Goal: Transaction & Acquisition: Purchase product/service

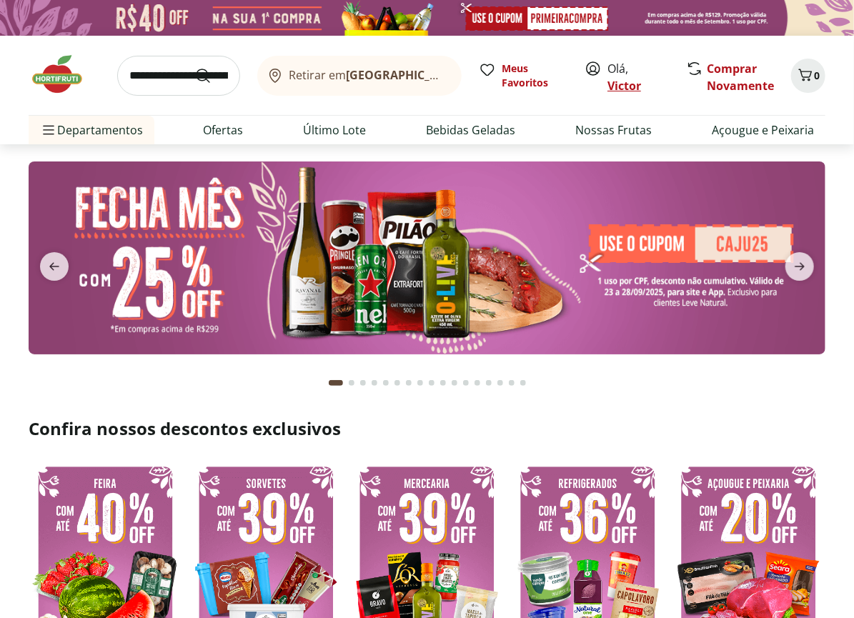
click at [633, 86] on link "Victor" at bounding box center [624, 86] width 34 height 16
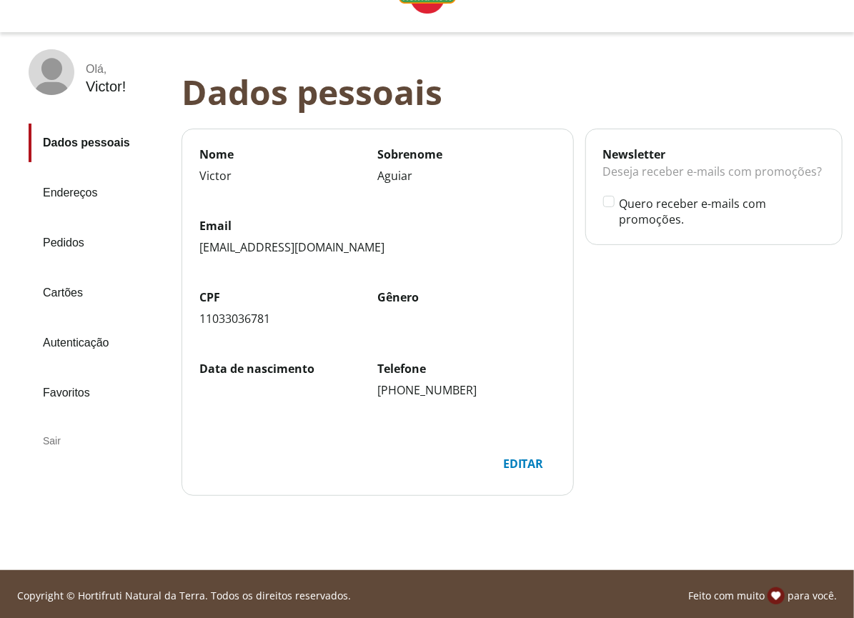
scroll to position [47, 0]
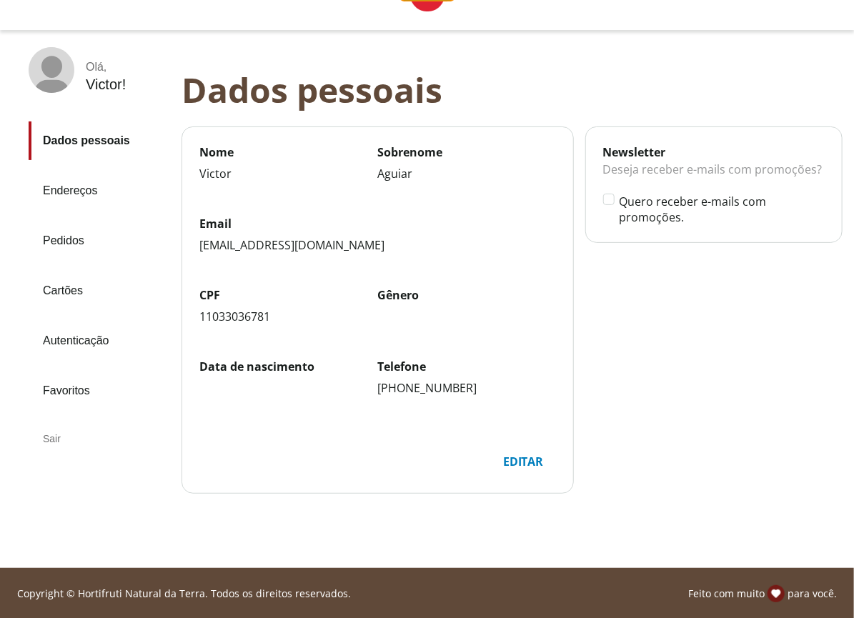
click at [76, 243] on link "Pedidos" at bounding box center [99, 241] width 141 height 39
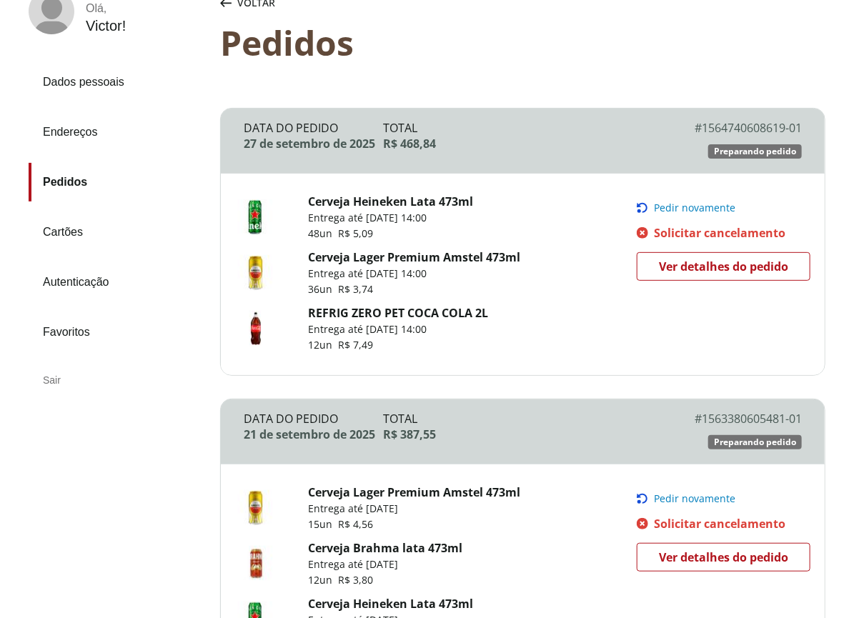
scroll to position [109, 0]
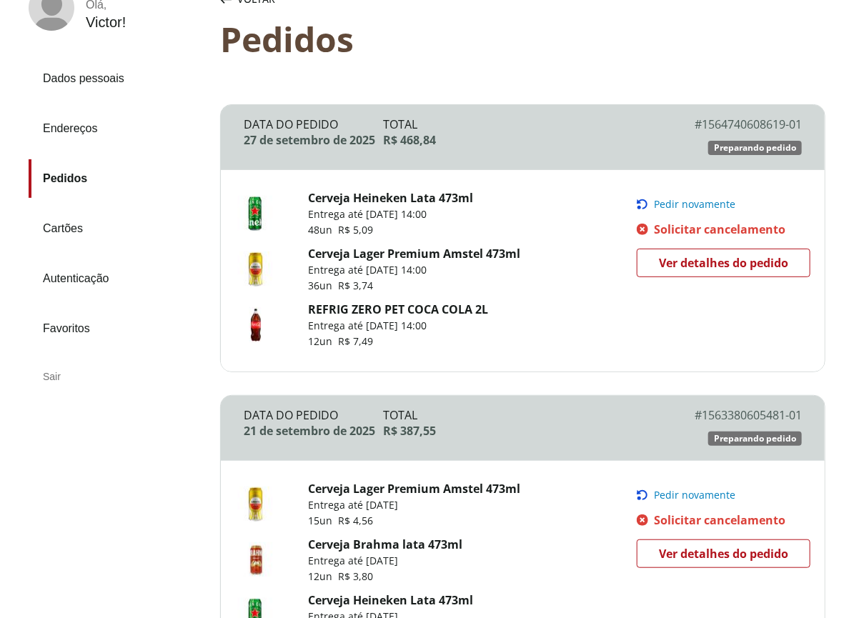
click at [56, 369] on div "Sair" at bounding box center [119, 376] width 180 height 34
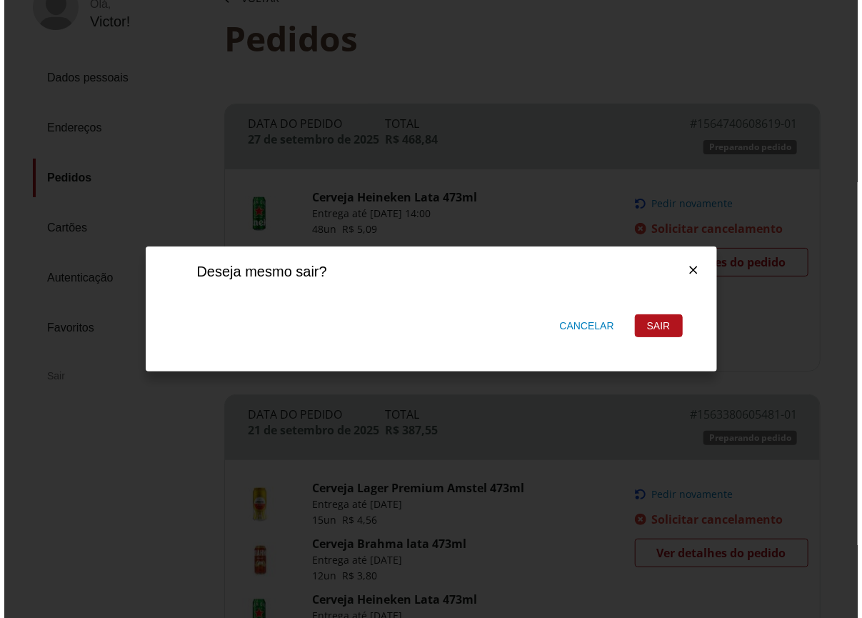
scroll to position [0, 0]
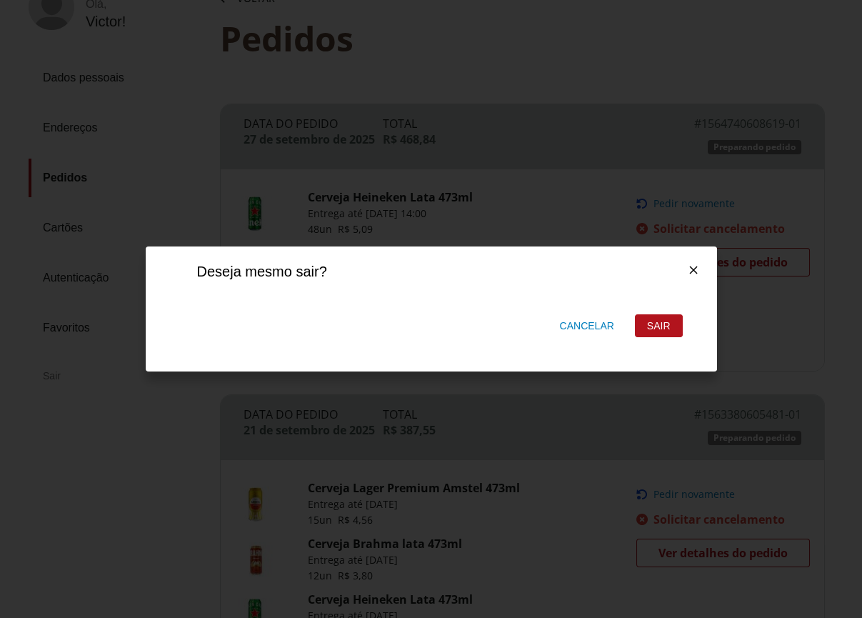
click at [667, 325] on div "Sair" at bounding box center [659, 325] width 46 height 21
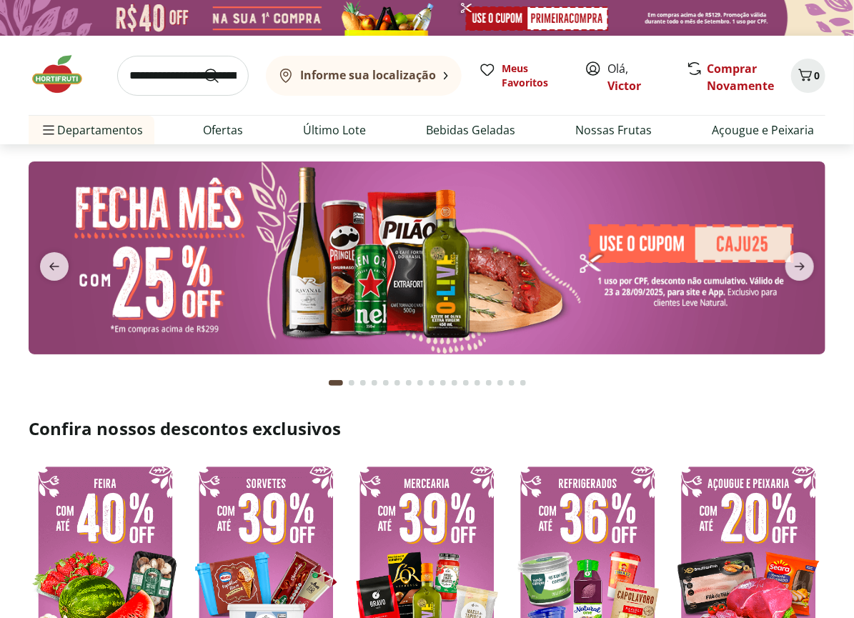
click at [629, 69] on span "Olá, Victor" at bounding box center [639, 77] width 64 height 34
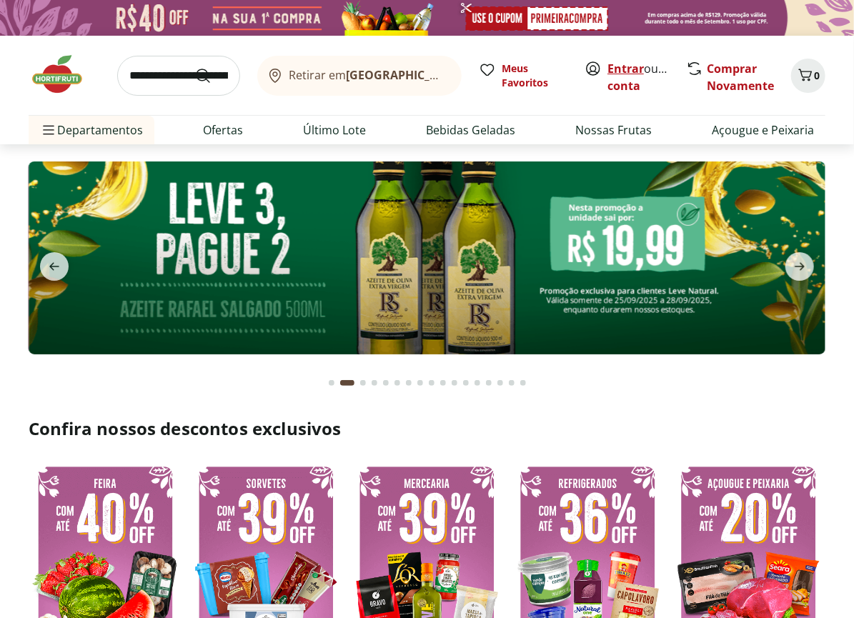
click at [639, 69] on link "Entrar" at bounding box center [625, 69] width 36 height 16
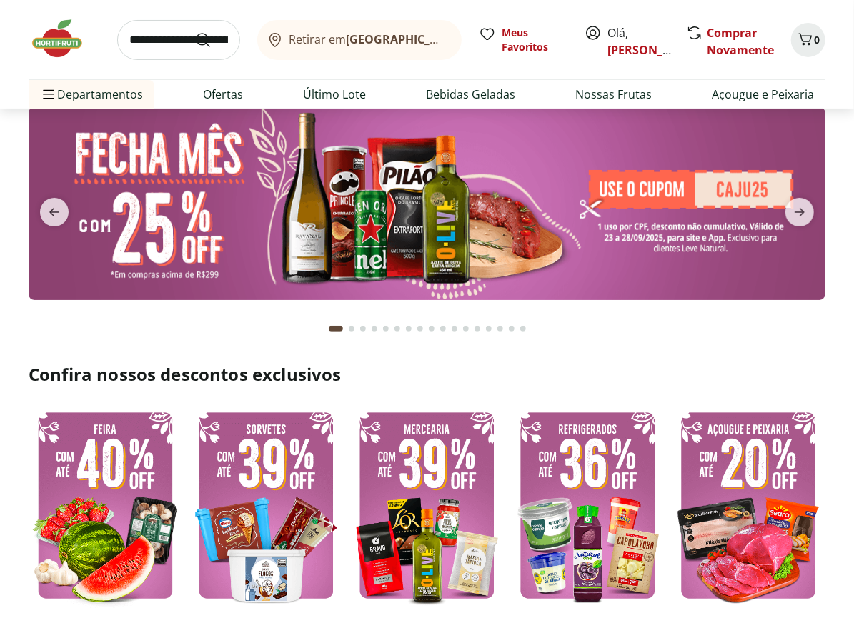
scroll to position [54, 0]
click at [514, 234] on img at bounding box center [427, 203] width 797 height 193
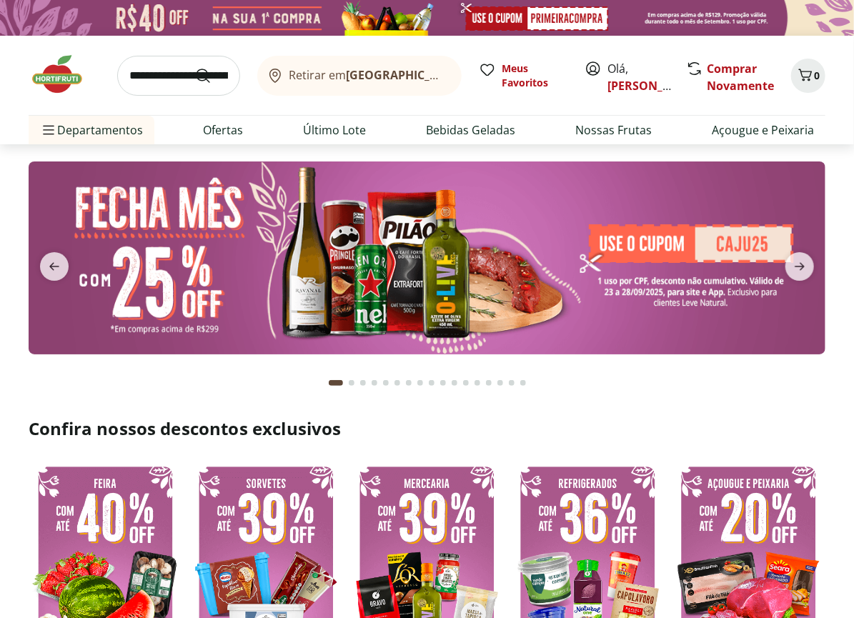
click at [514, 234] on img at bounding box center [427, 257] width 797 height 193
click at [149, 78] on input "search" at bounding box center [178, 76] width 123 height 40
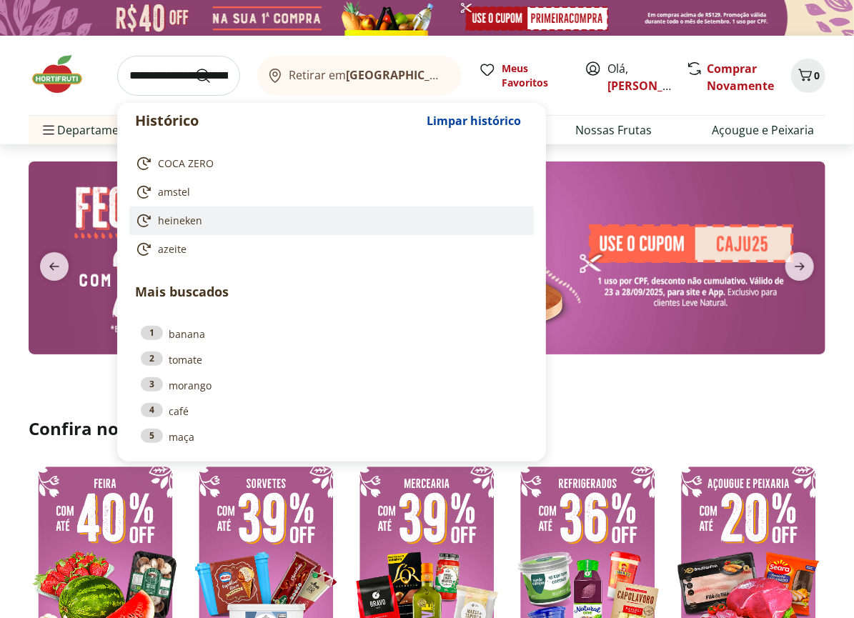
click at [195, 228] on link "heineken" at bounding box center [328, 220] width 387 height 17
type input "********"
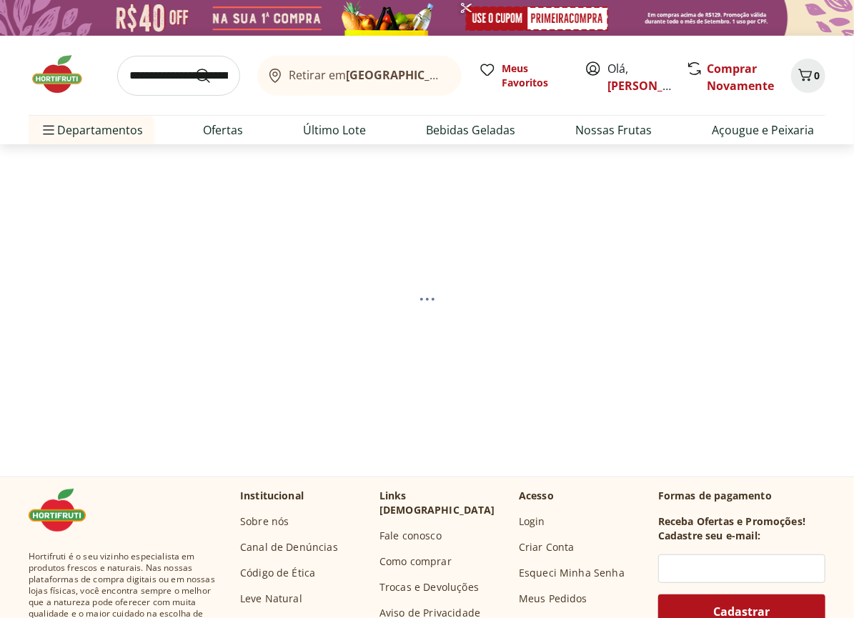
select select "**********"
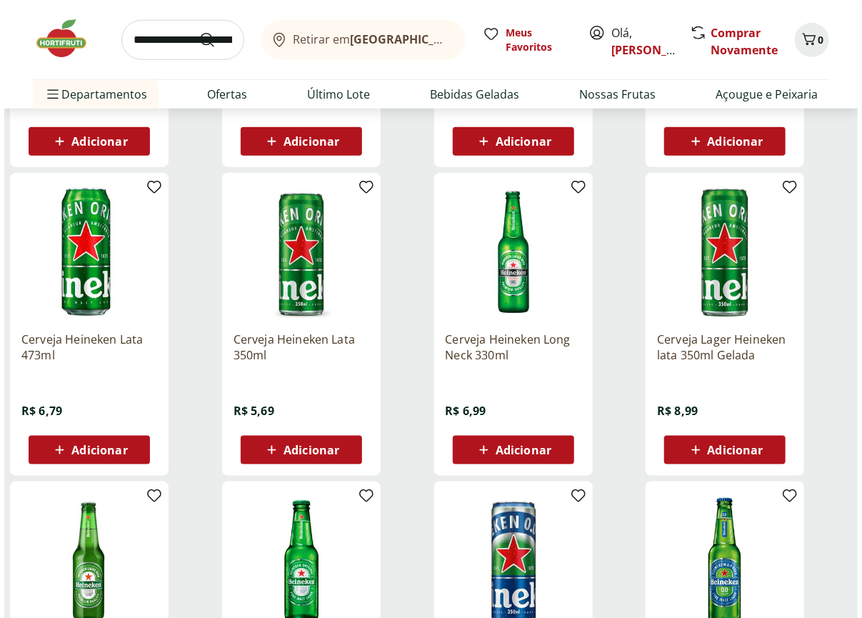
scroll to position [439, 0]
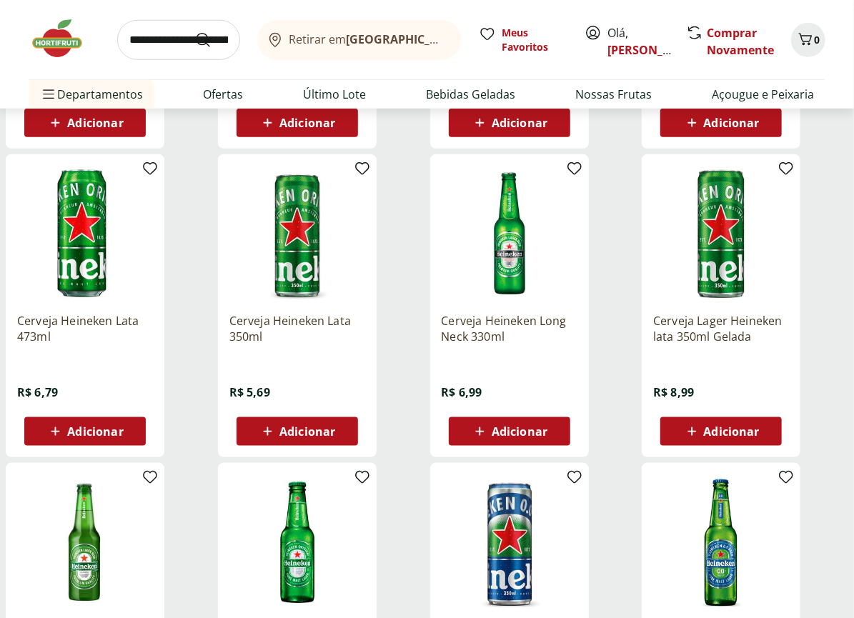
click at [121, 439] on span "Adicionar" at bounding box center [84, 431] width 76 height 17
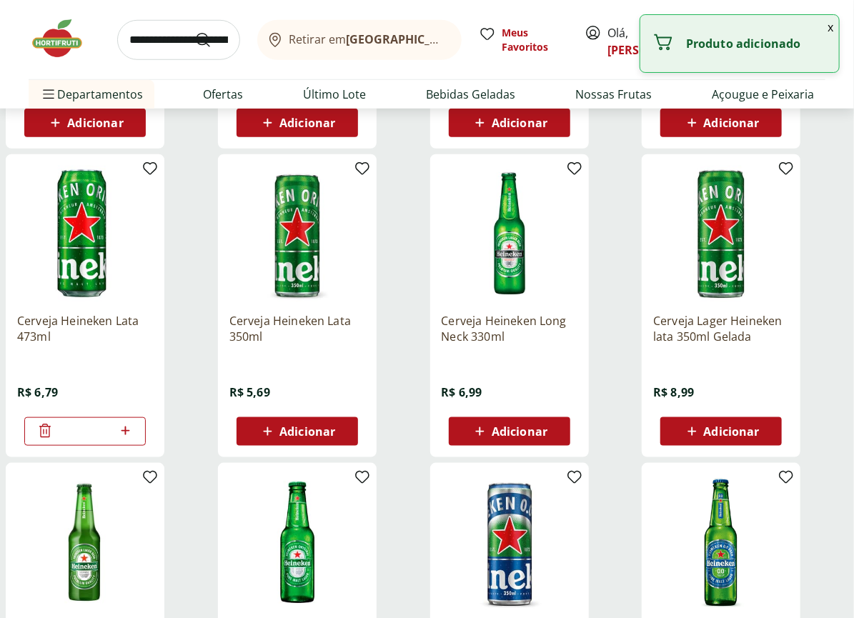
drag, startPoint x: 89, startPoint y: 436, endPoint x: 46, endPoint y: 438, distance: 42.2
click at [46, 438] on div "*" at bounding box center [84, 431] width 121 height 29
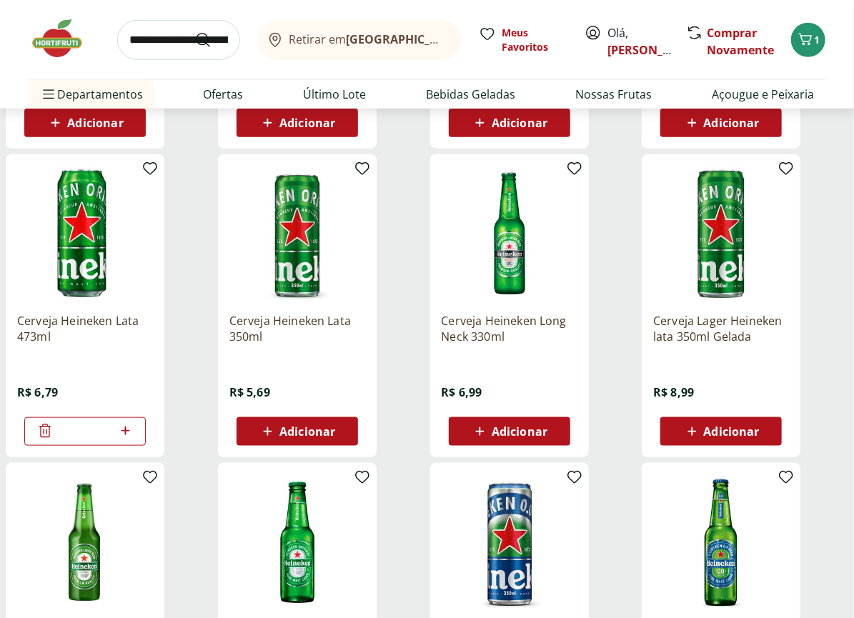
click at [173, 419] on div "Cerveja Heineken Lata 473ml R$ 6,79 *" at bounding box center [109, 305] width 206 height 303
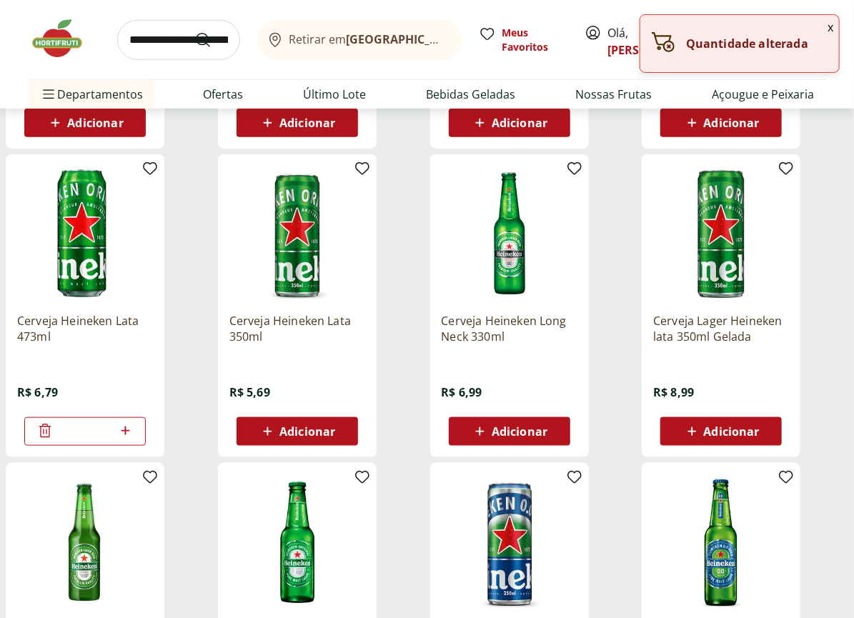
drag, startPoint x: 91, startPoint y: 434, endPoint x: 53, endPoint y: 434, distance: 38.6
click at [55, 434] on input "*" at bounding box center [85, 432] width 63 height 16
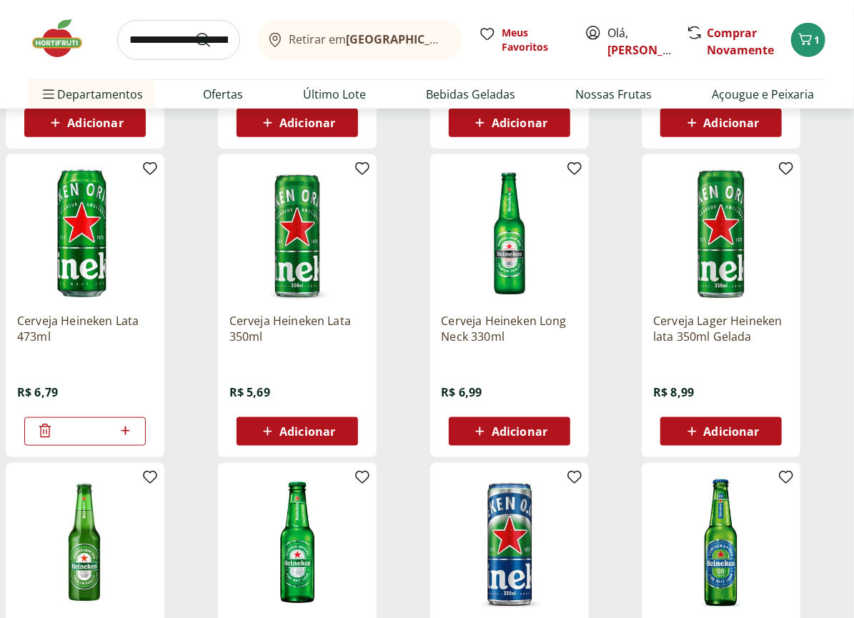
type input "**"
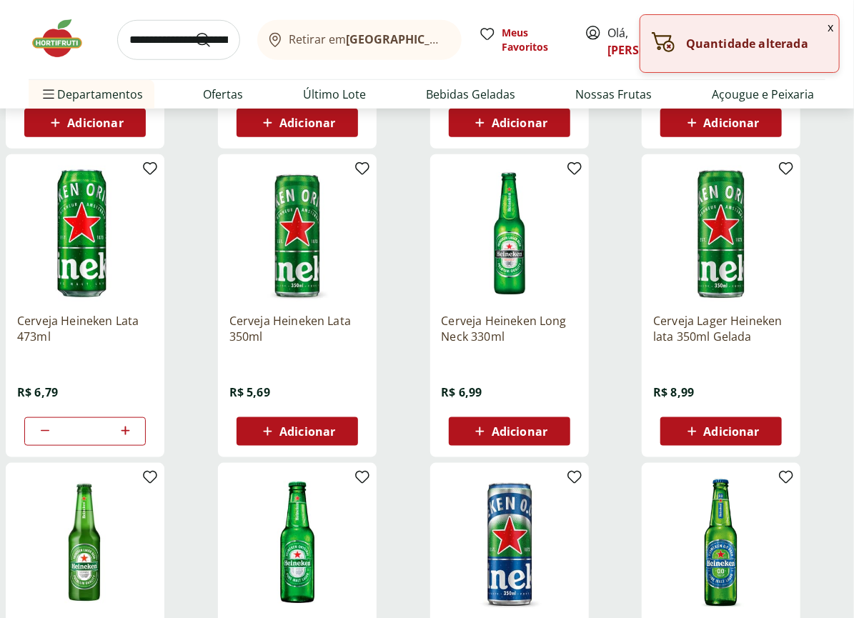
click at [821, 45] on header "Retirar em Rio de Janeiro/RJ Olá, Adriana 48 Retirar em Rio de Janeiro/RJ Meus …" at bounding box center [427, 54] width 854 height 109
click at [827, 23] on button "x" at bounding box center [830, 27] width 17 height 24
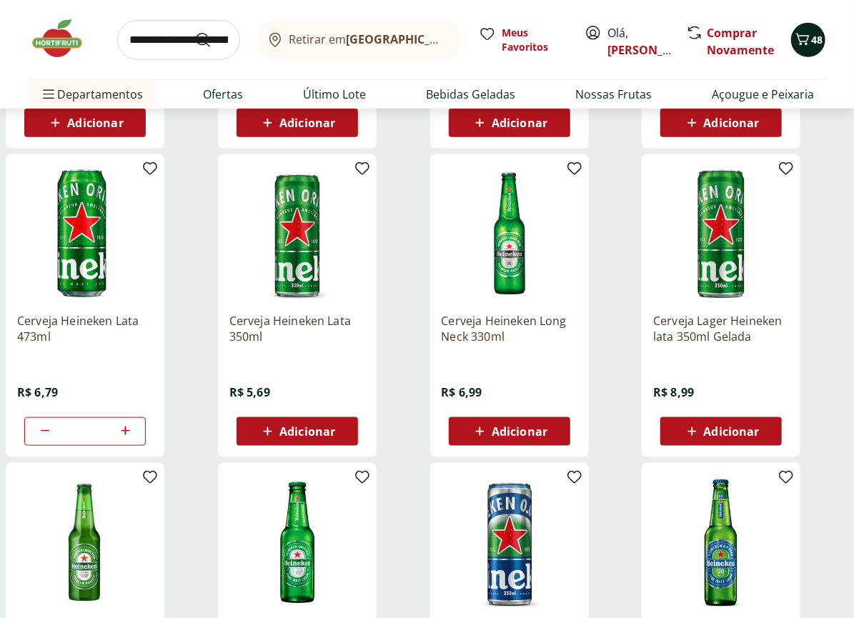
click at [812, 38] on span "48" at bounding box center [816, 40] width 11 height 14
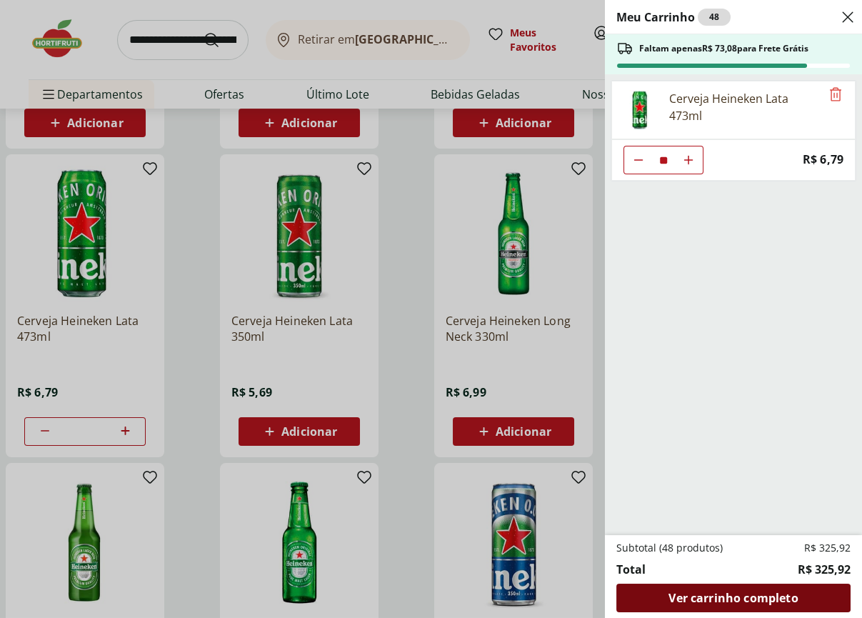
click at [783, 607] on div "Ver carrinho completo" at bounding box center [734, 598] width 234 height 29
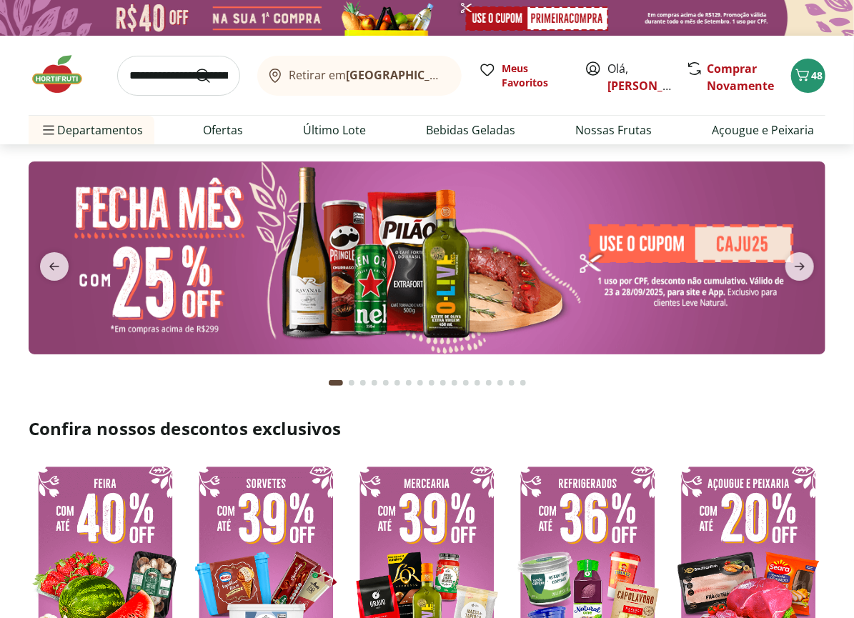
click at [168, 62] on input "search" at bounding box center [178, 76] width 123 height 40
type input "*******"
click at [194, 67] on button "Submit Search" at bounding box center [211, 75] width 34 height 17
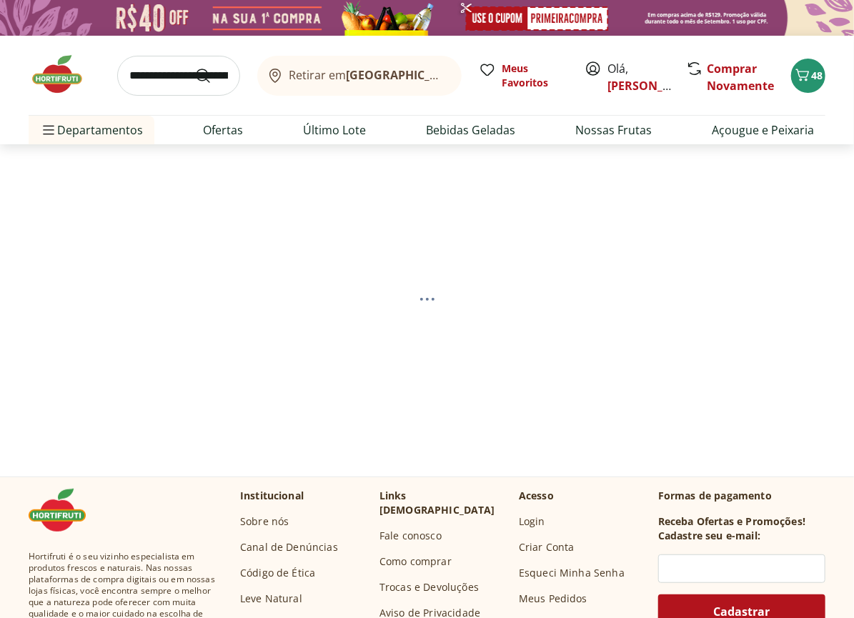
select select "**********"
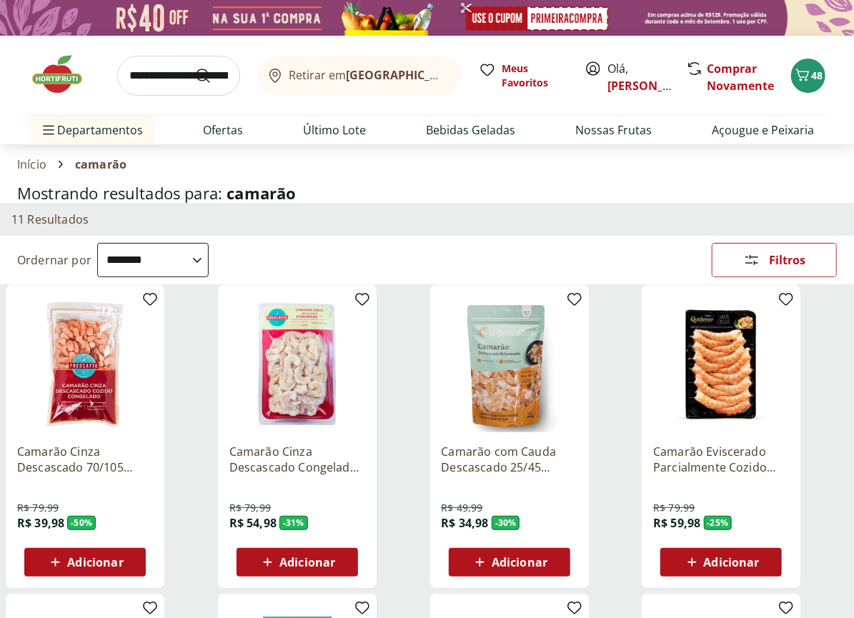
click at [519, 399] on img at bounding box center [510, 365] width 136 height 136
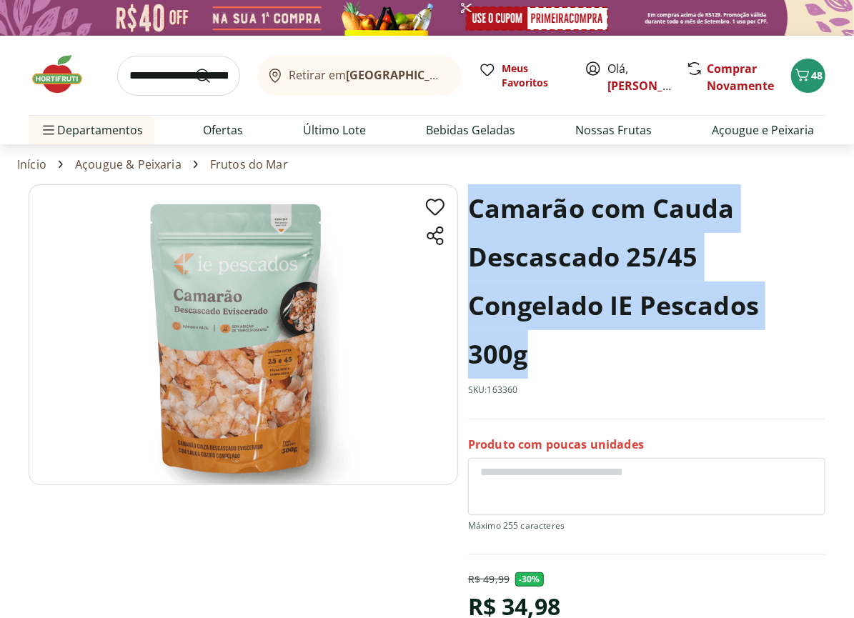
drag, startPoint x: 834, startPoint y: 307, endPoint x: 469, endPoint y: 205, distance: 379.2
click at [469, 205] on section "Camarão com Cauda Descascado 25/45 Congelado IE Pescados 300g SKU: 163360 Produ…" at bounding box center [427, 453] width 854 height 539
copy h1 "Camarão com Cauda Descascado 25/45 Congelado IE Pescados 300g"
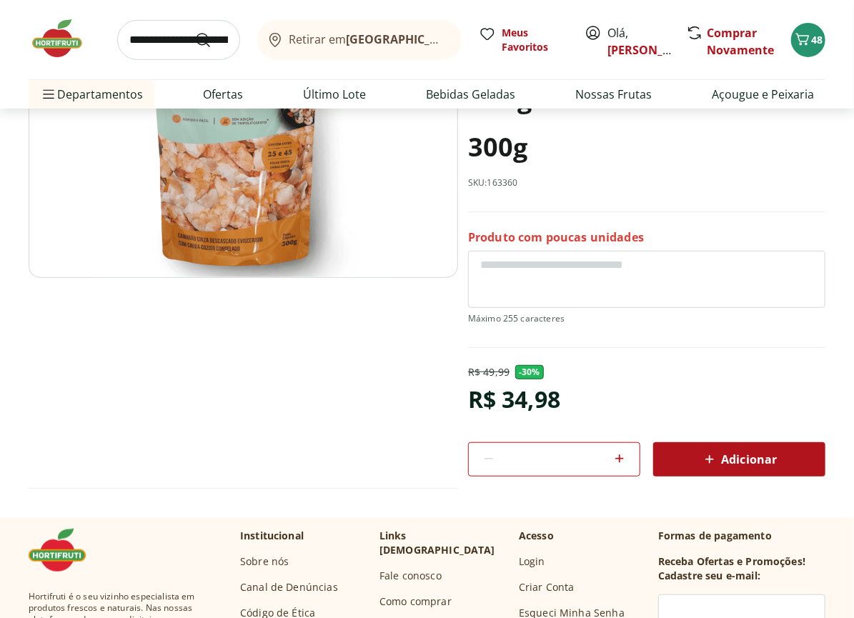
scroll to position [219, 0]
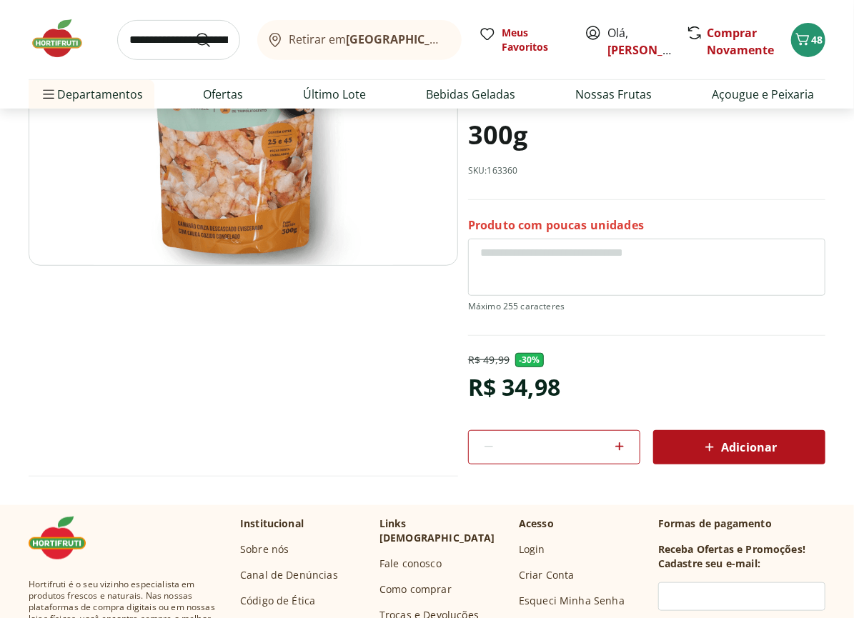
click at [690, 434] on div "Adicionar" at bounding box center [739, 447] width 149 height 26
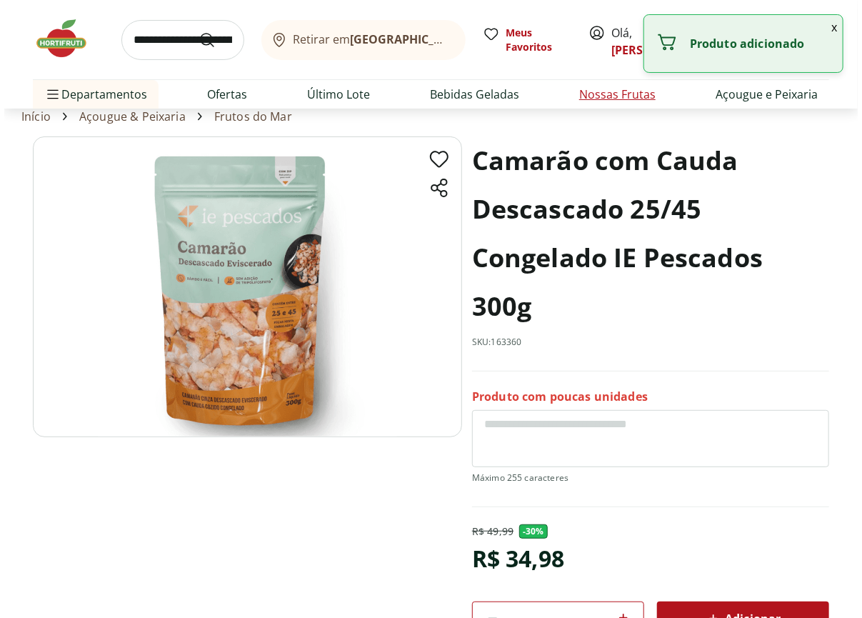
scroll to position [0, 0]
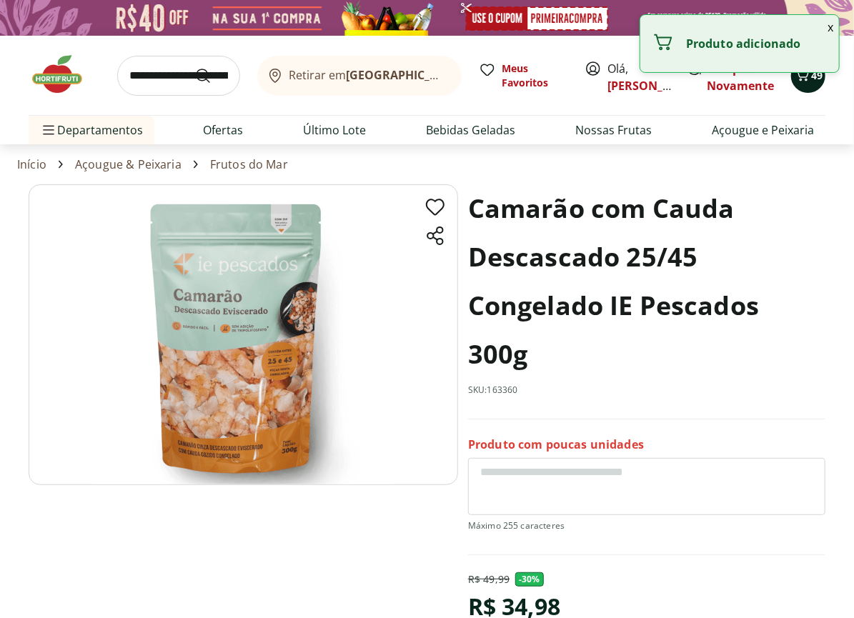
click at [812, 92] on button "49" at bounding box center [808, 76] width 34 height 34
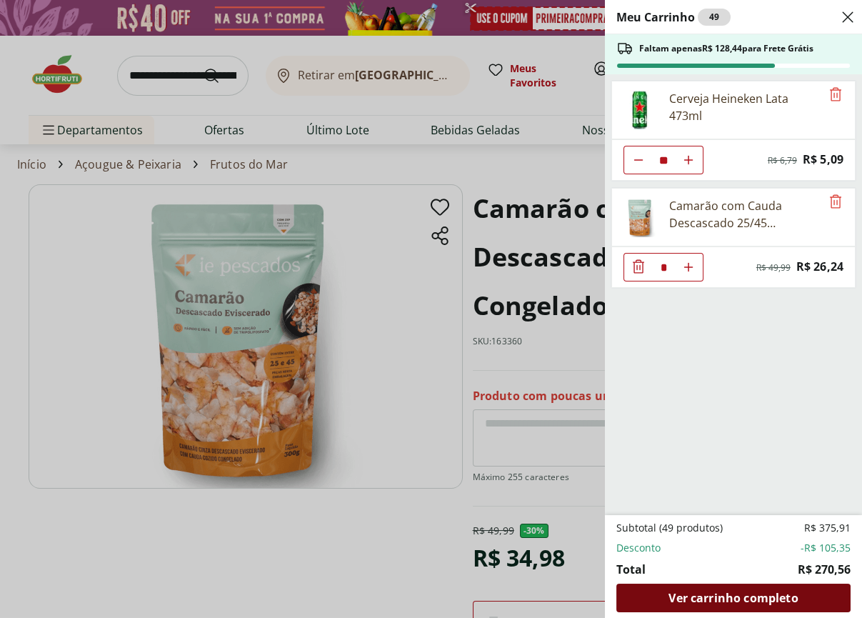
click at [683, 599] on span "Ver carrinho completo" at bounding box center [733, 597] width 129 height 11
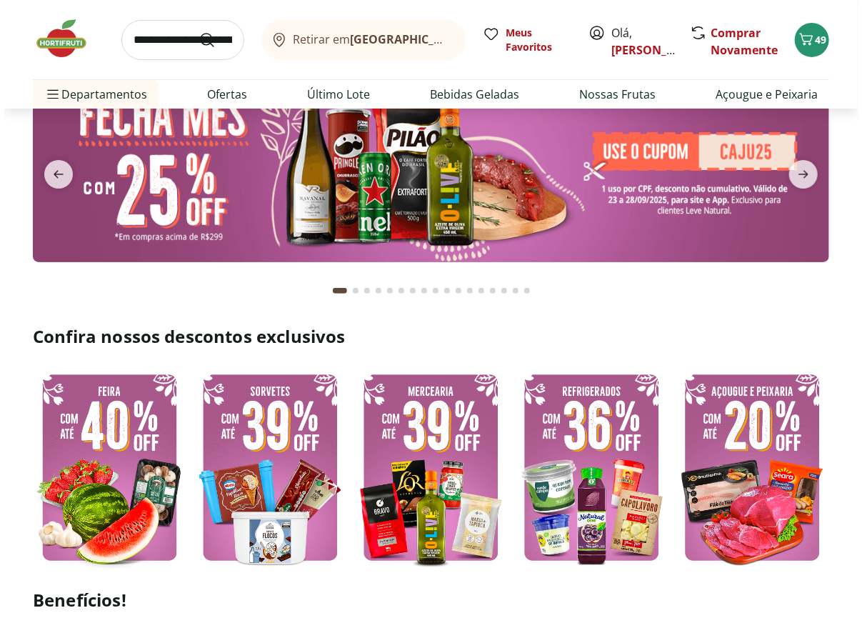
scroll to position [329, 0]
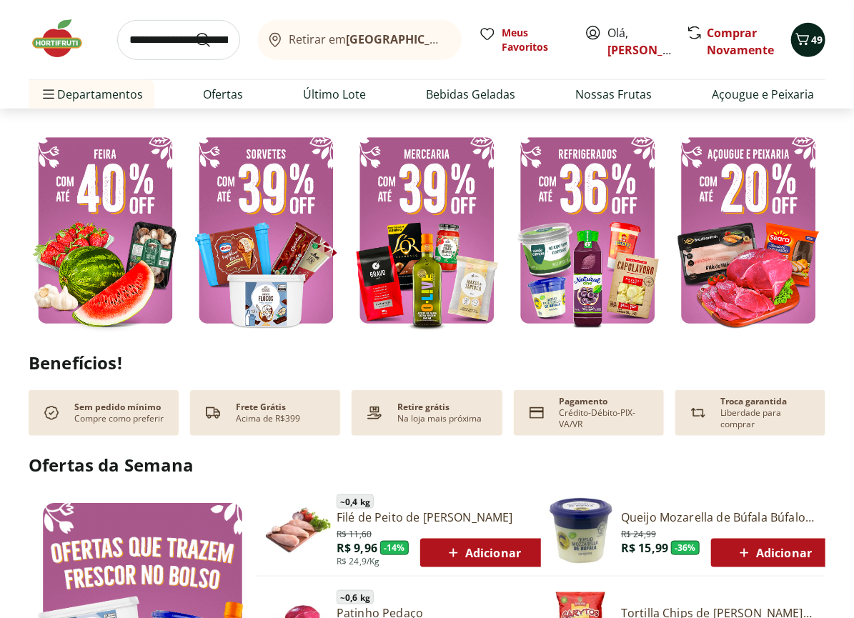
click at [817, 41] on span "49" at bounding box center [816, 40] width 11 height 14
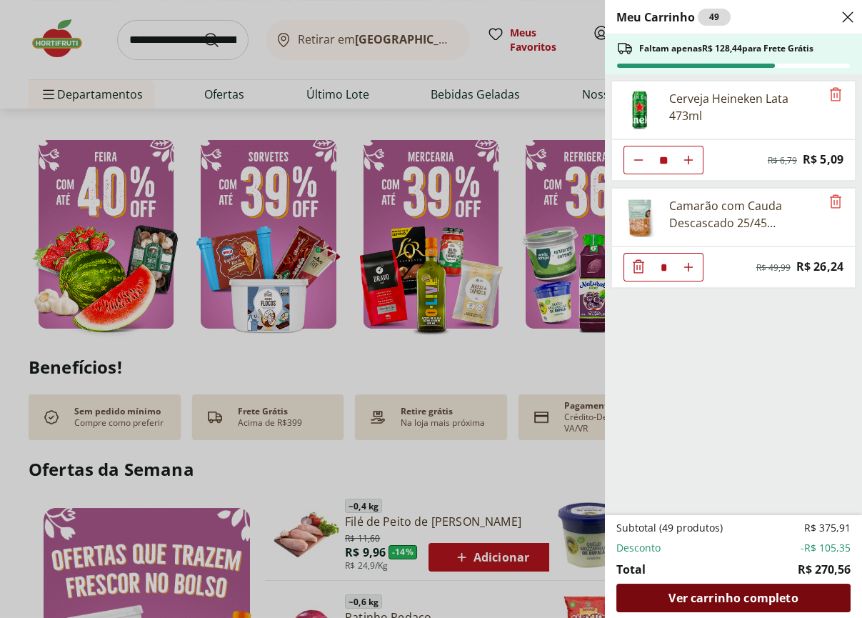
click at [797, 603] on span "Ver carrinho completo" at bounding box center [733, 597] width 129 height 11
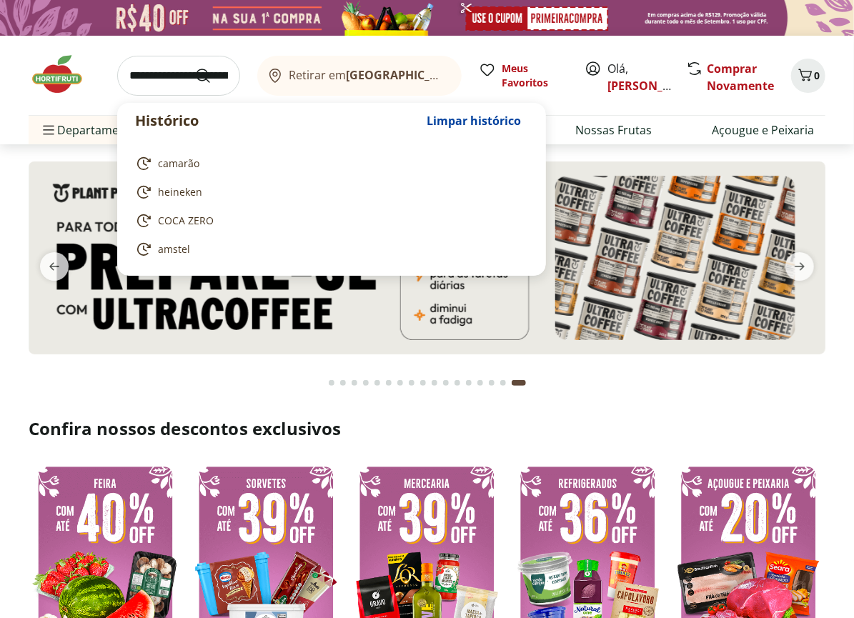
click at [155, 75] on input "search" at bounding box center [178, 76] width 123 height 40
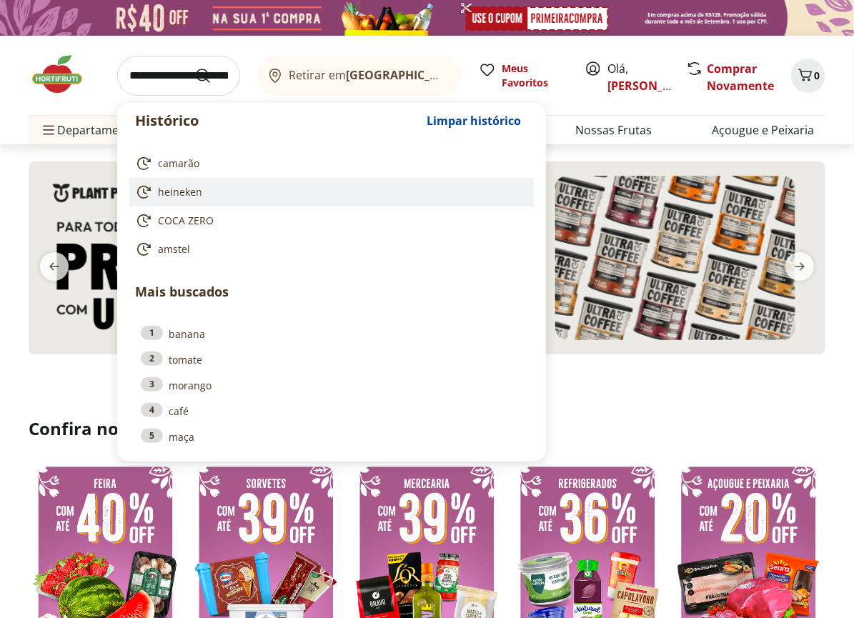
click at [204, 199] on link "heineken" at bounding box center [328, 192] width 387 height 17
type input "********"
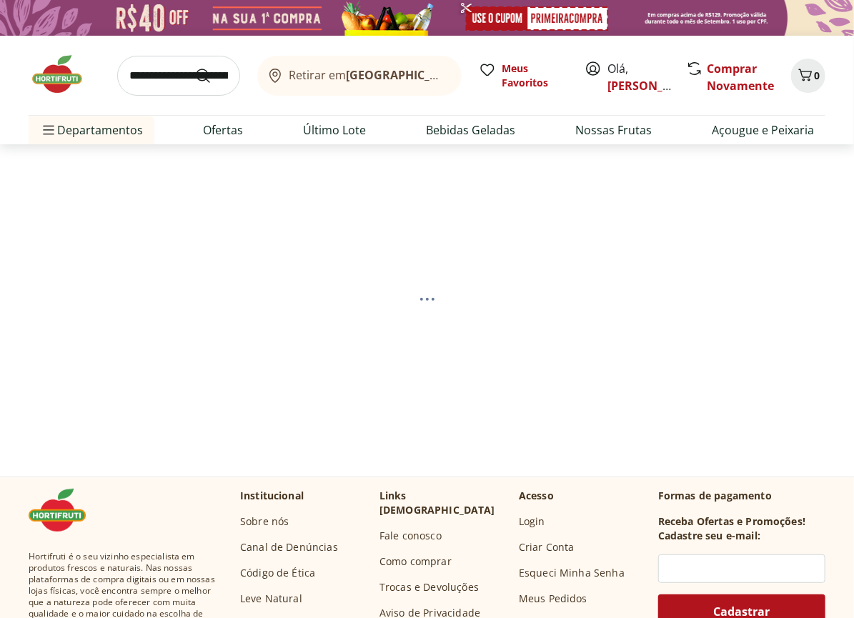
select select "**********"
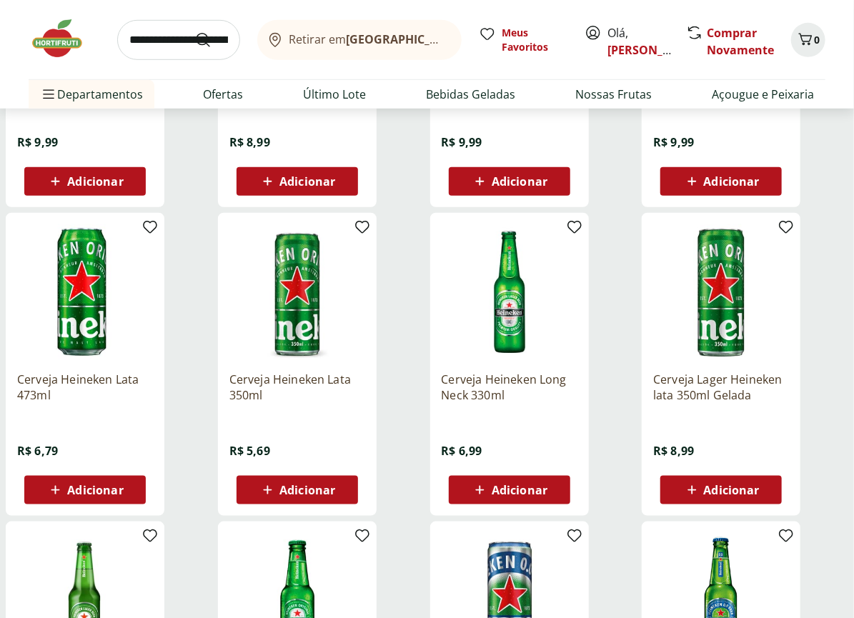
scroll to position [384, 0]
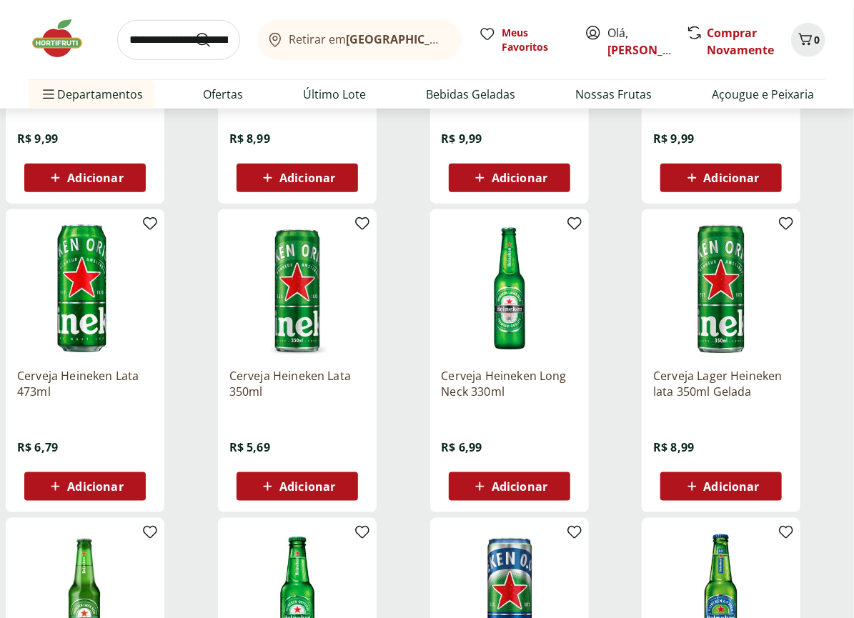
click at [111, 474] on div "Adicionar" at bounding box center [85, 487] width 99 height 26
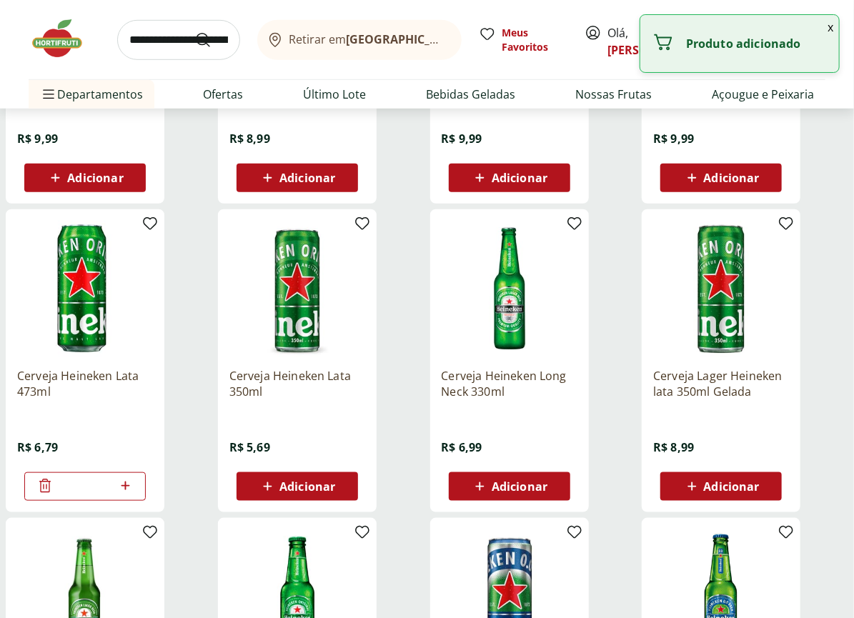
drag, startPoint x: 95, startPoint y: 484, endPoint x: 26, endPoint y: 473, distance: 69.4
click at [26, 473] on div "*" at bounding box center [84, 486] width 121 height 29
type input "**"
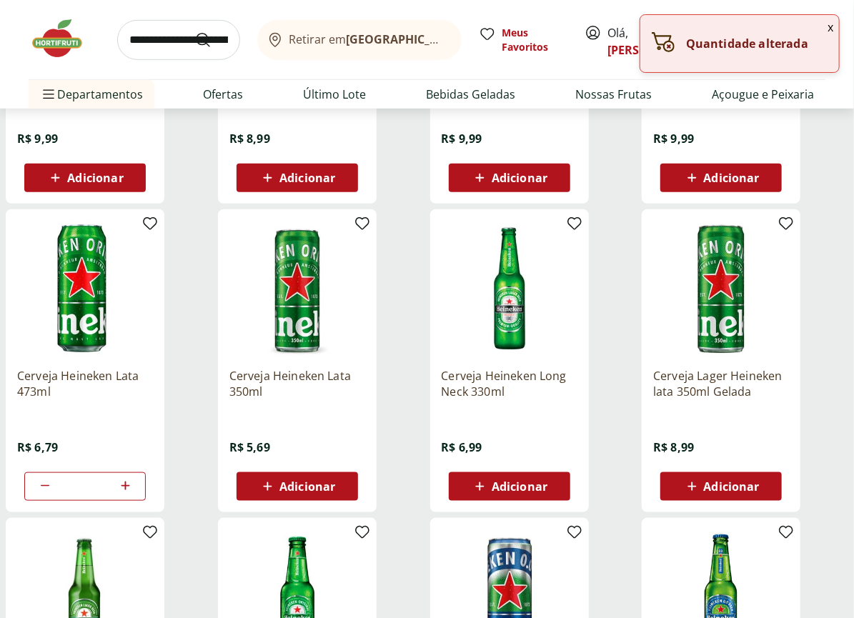
click at [160, 40] on input "search" at bounding box center [178, 40] width 123 height 40
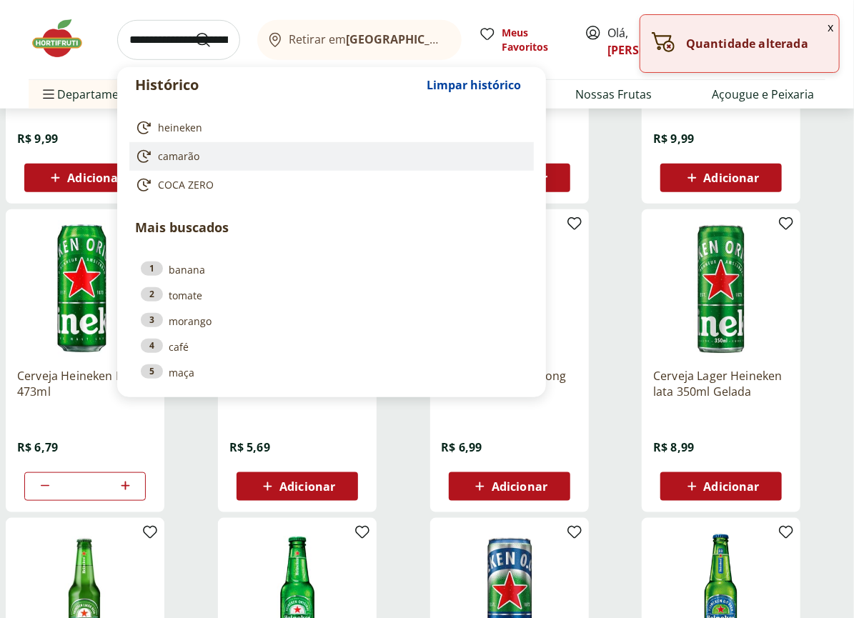
click at [188, 158] on span "camarão" at bounding box center [178, 156] width 41 height 14
type input "*******"
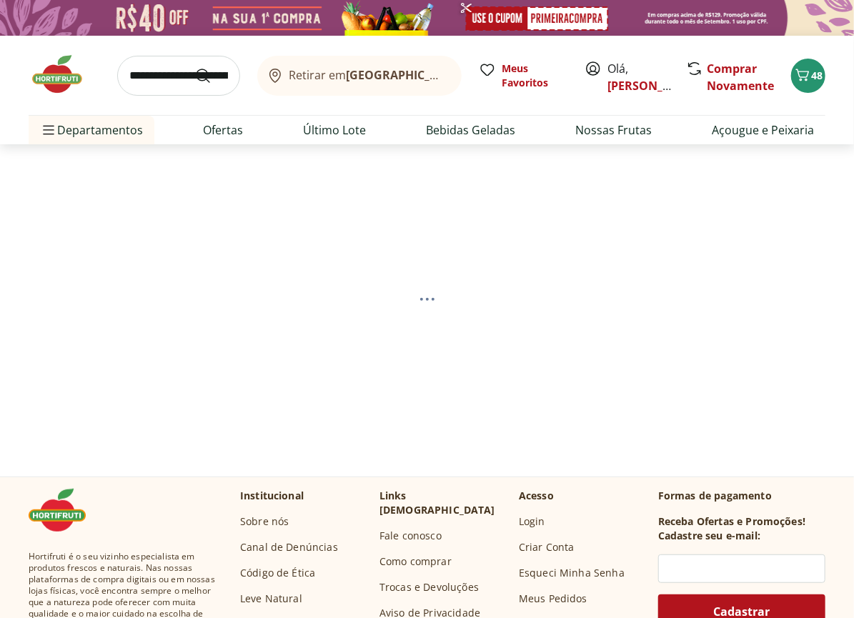
scroll to position [54, 0]
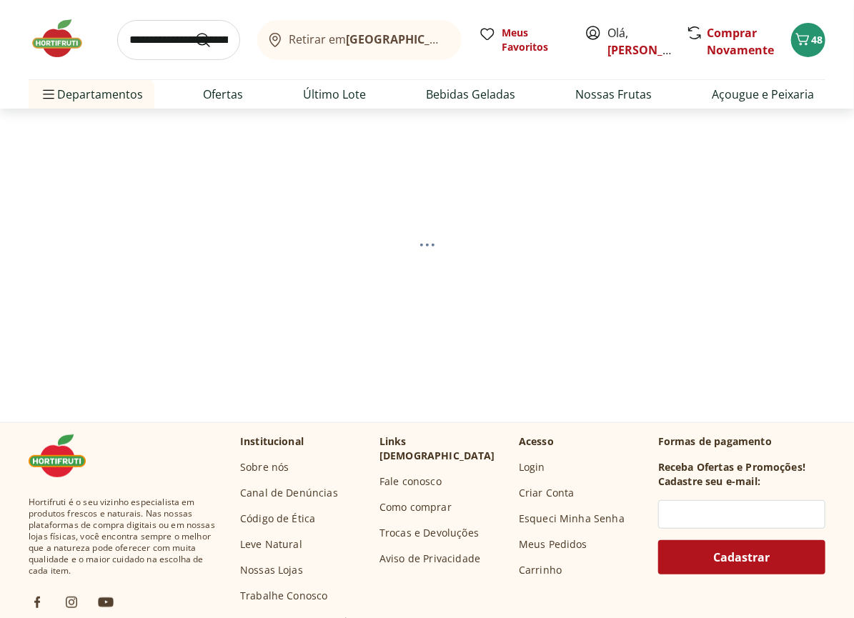
select select "**********"
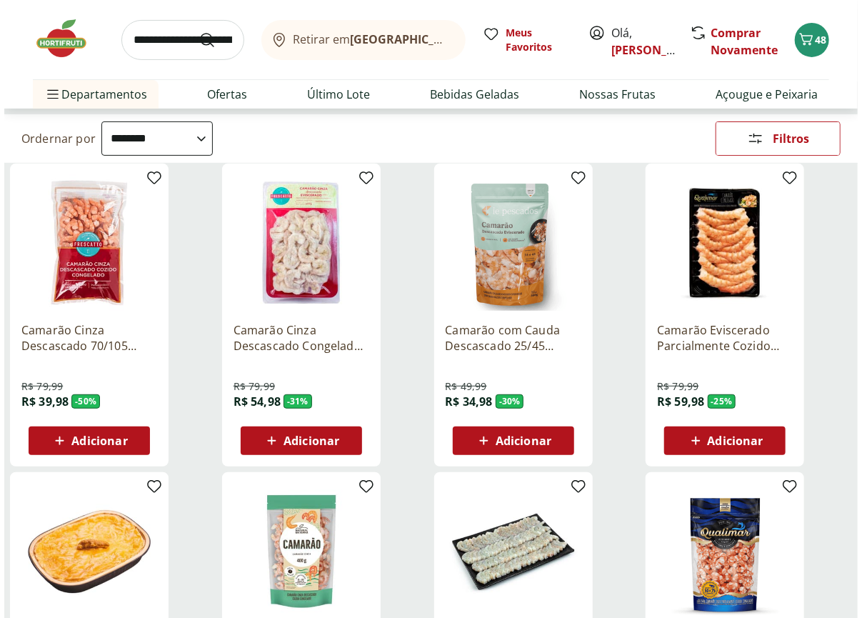
scroll to position [109, 0]
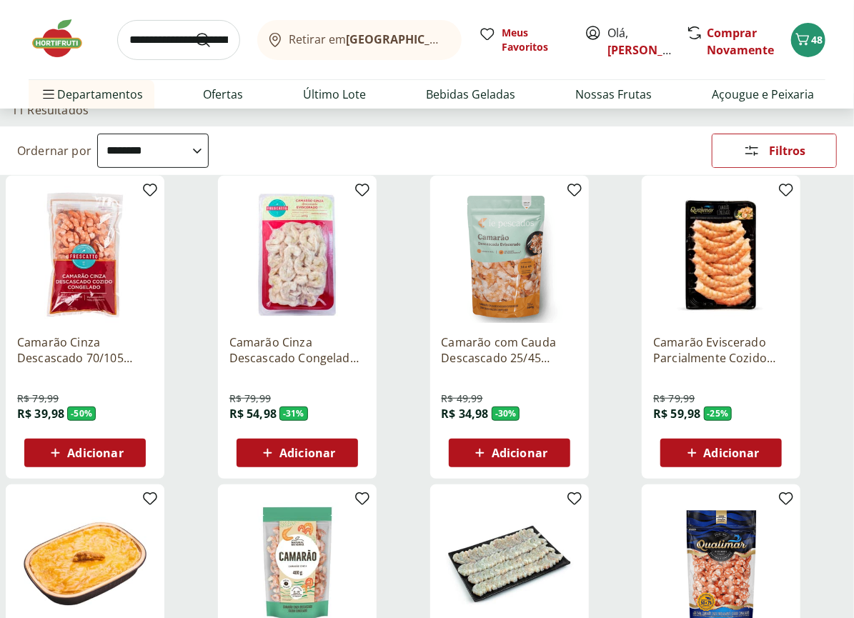
click at [483, 467] on div "Camarão com Cauda Descascado 25/45 Congelado IE Pescados 300g R$ 49,99 R$ 34,98…" at bounding box center [509, 327] width 159 height 303
click at [489, 464] on div "Adicionar" at bounding box center [509, 453] width 99 height 26
click at [797, 44] on icon "Carrinho" at bounding box center [802, 39] width 17 height 17
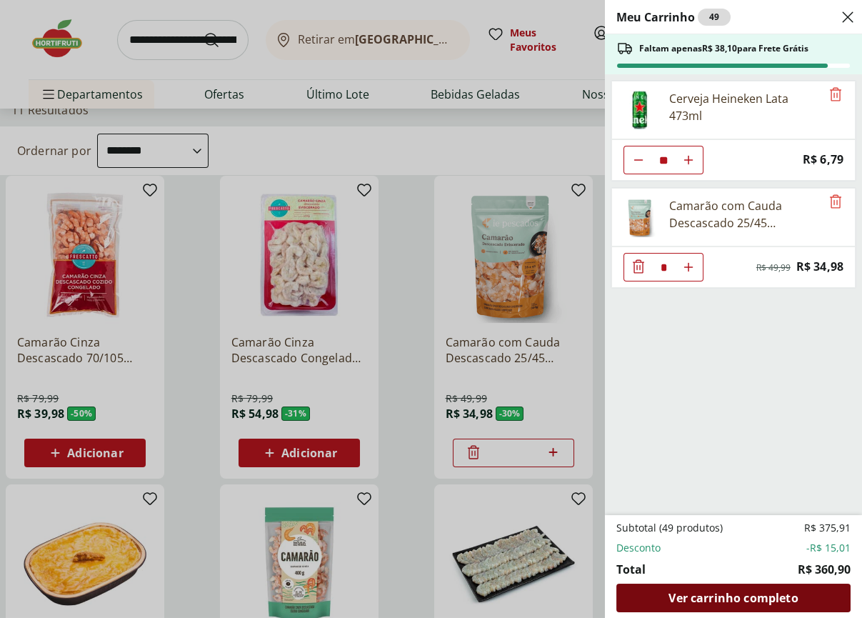
click at [762, 595] on span "Ver carrinho completo" at bounding box center [733, 597] width 129 height 11
